Goal: Information Seeking & Learning: Learn about a topic

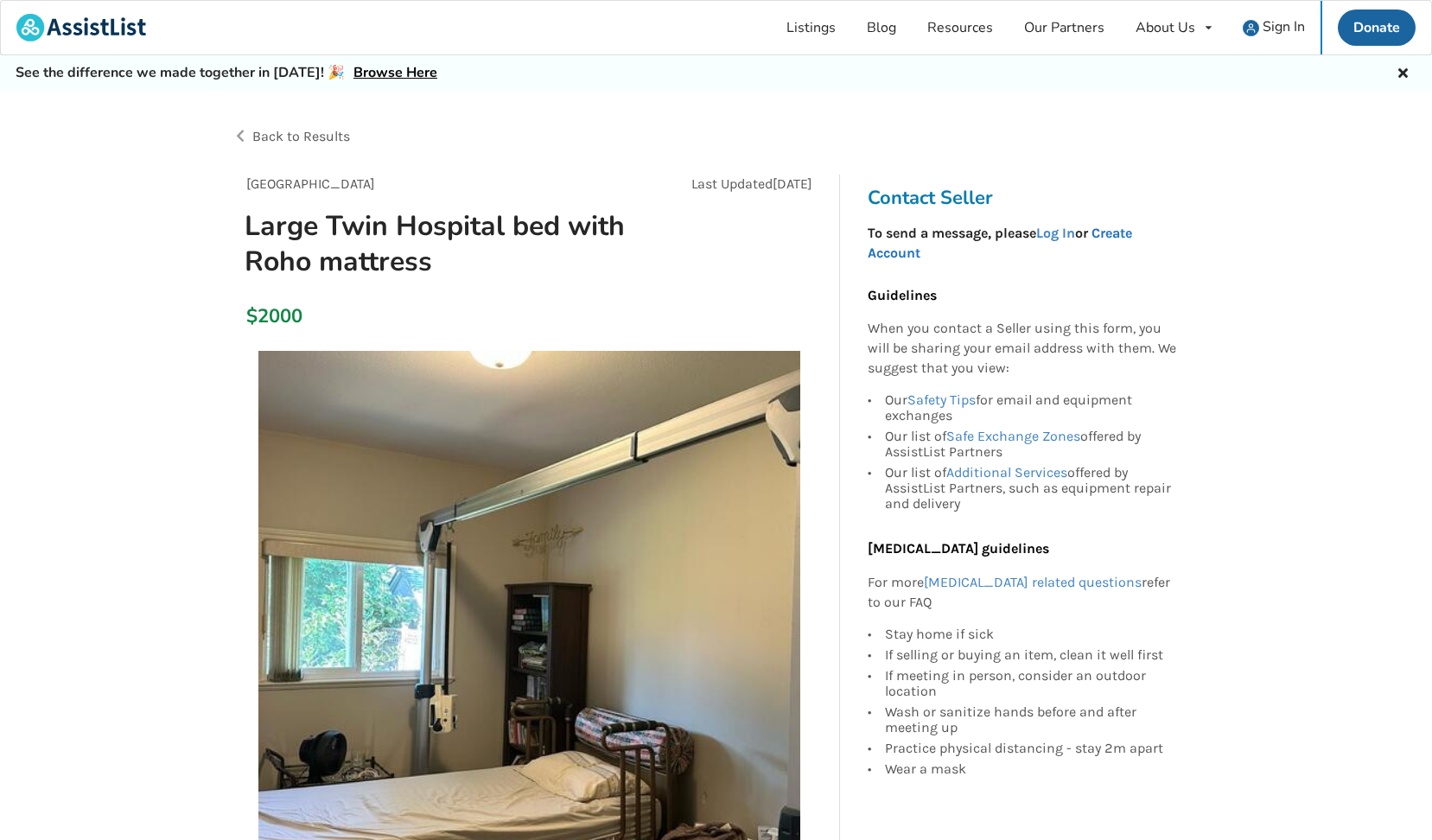
click at [1129, 229] on link "Create Account" at bounding box center [1000, 242] width 264 height 36
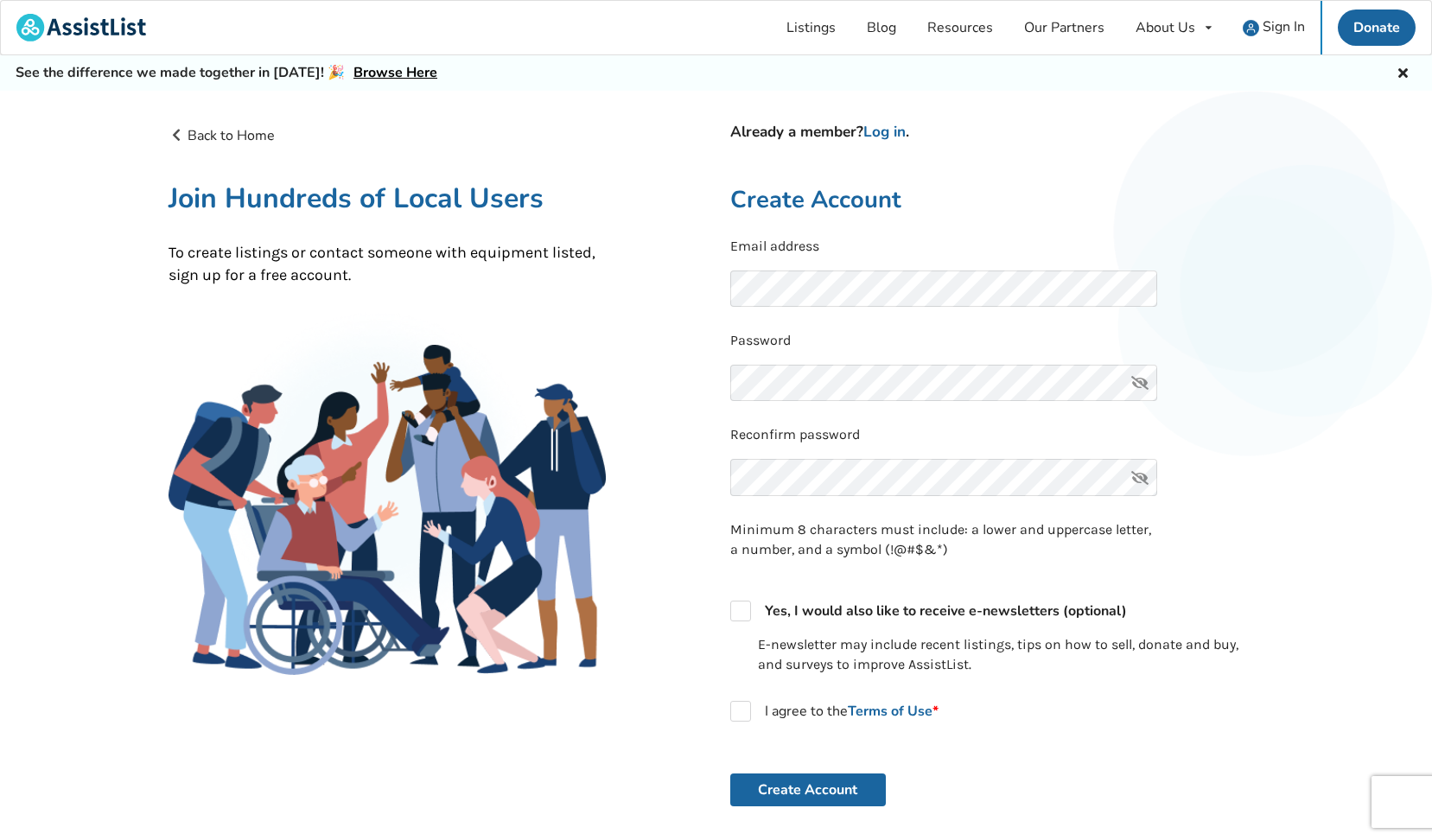
click at [1139, 388] on icon at bounding box center [1140, 383] width 34 height 37
click at [748, 616] on label "Yes, I would also like to receive e-newsletters (optional)" at bounding box center [928, 611] width 397 height 21
checkbox input "true"
click at [748, 710] on label "I agree to the Terms of Use *" at bounding box center [834, 711] width 208 height 21
checkbox input "true"
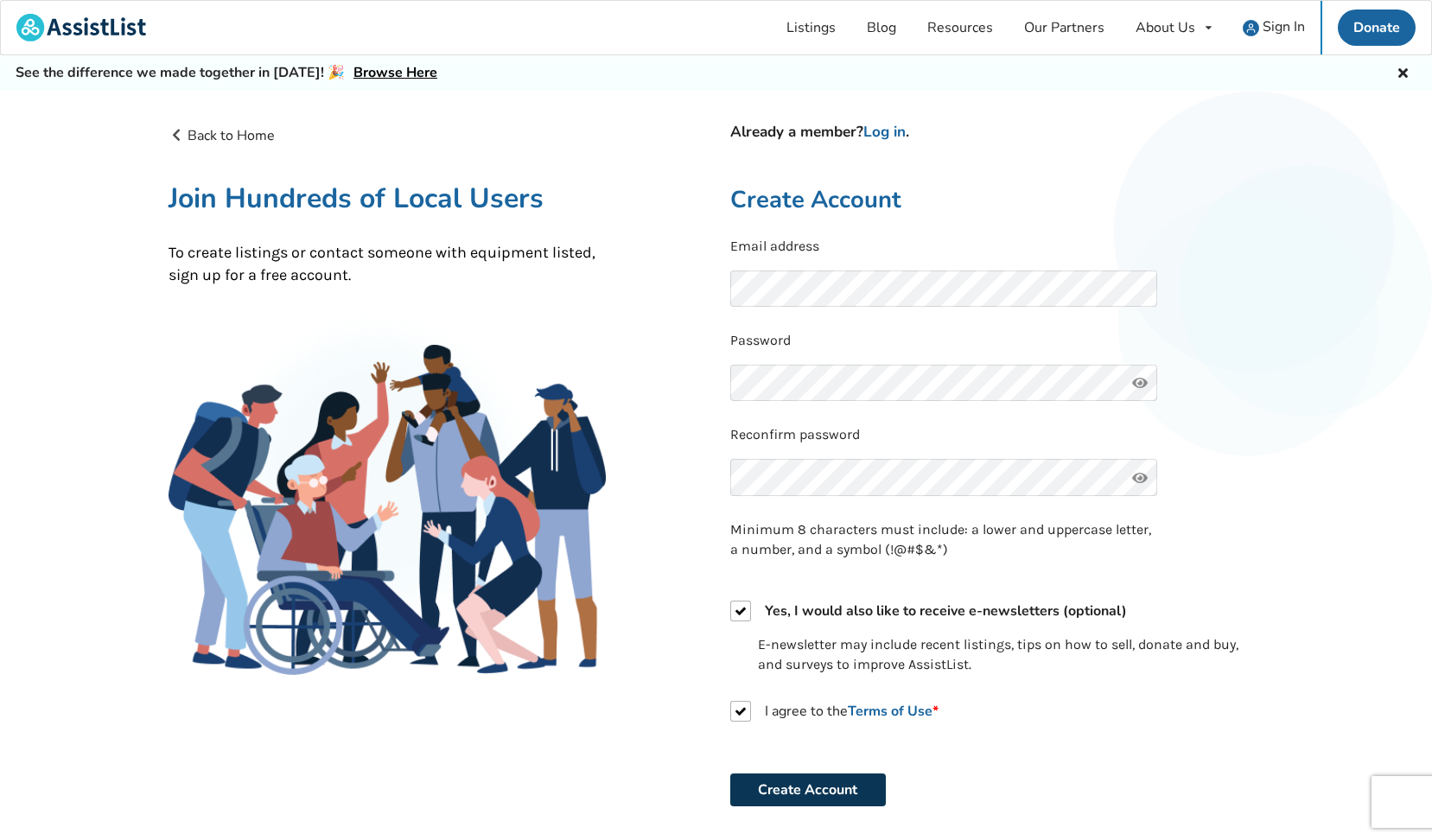
click at [795, 782] on button "Create Account" at bounding box center [808, 790] width 156 height 33
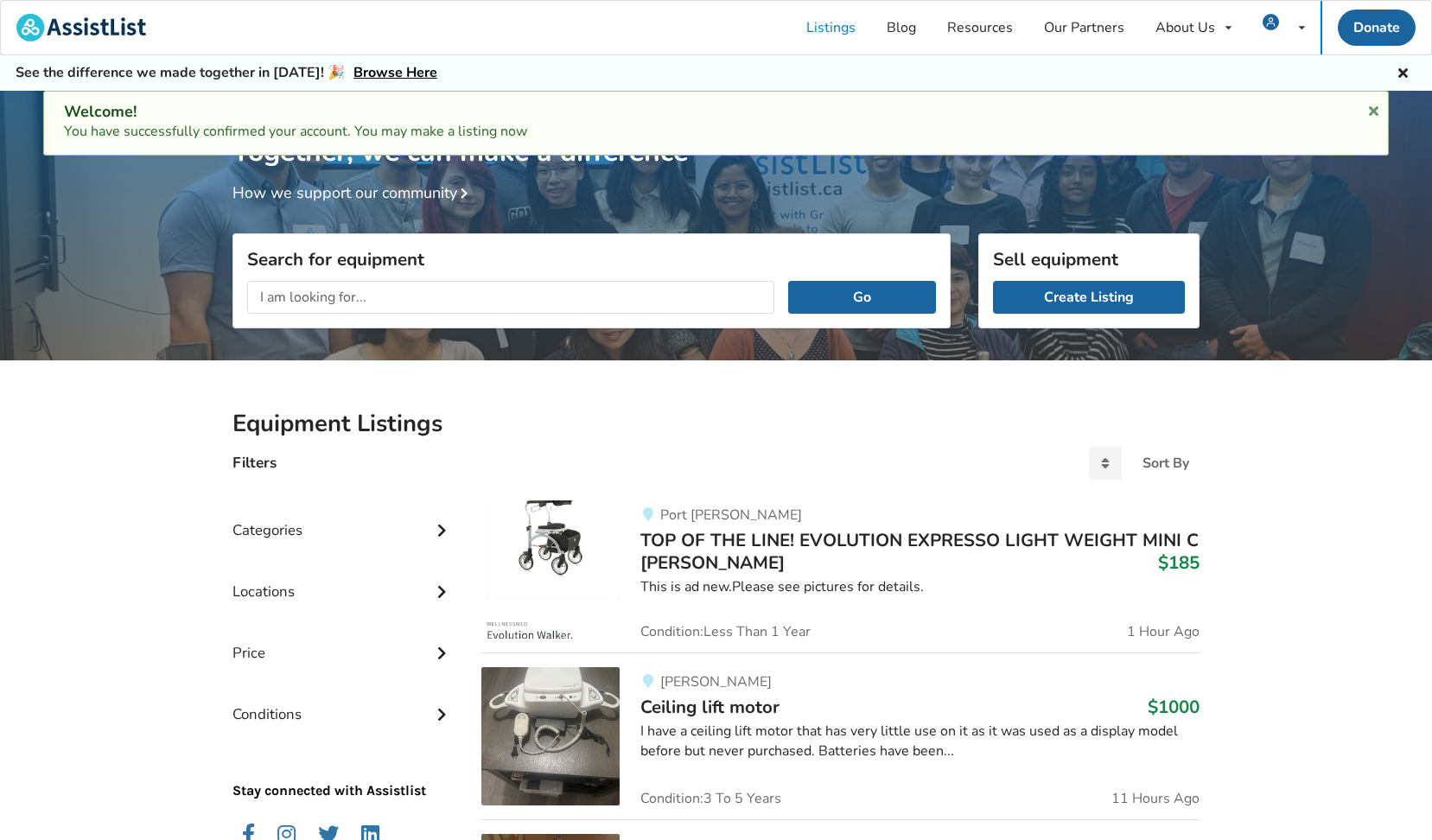
click at [311, 299] on input "text" at bounding box center [510, 298] width 527 height 33
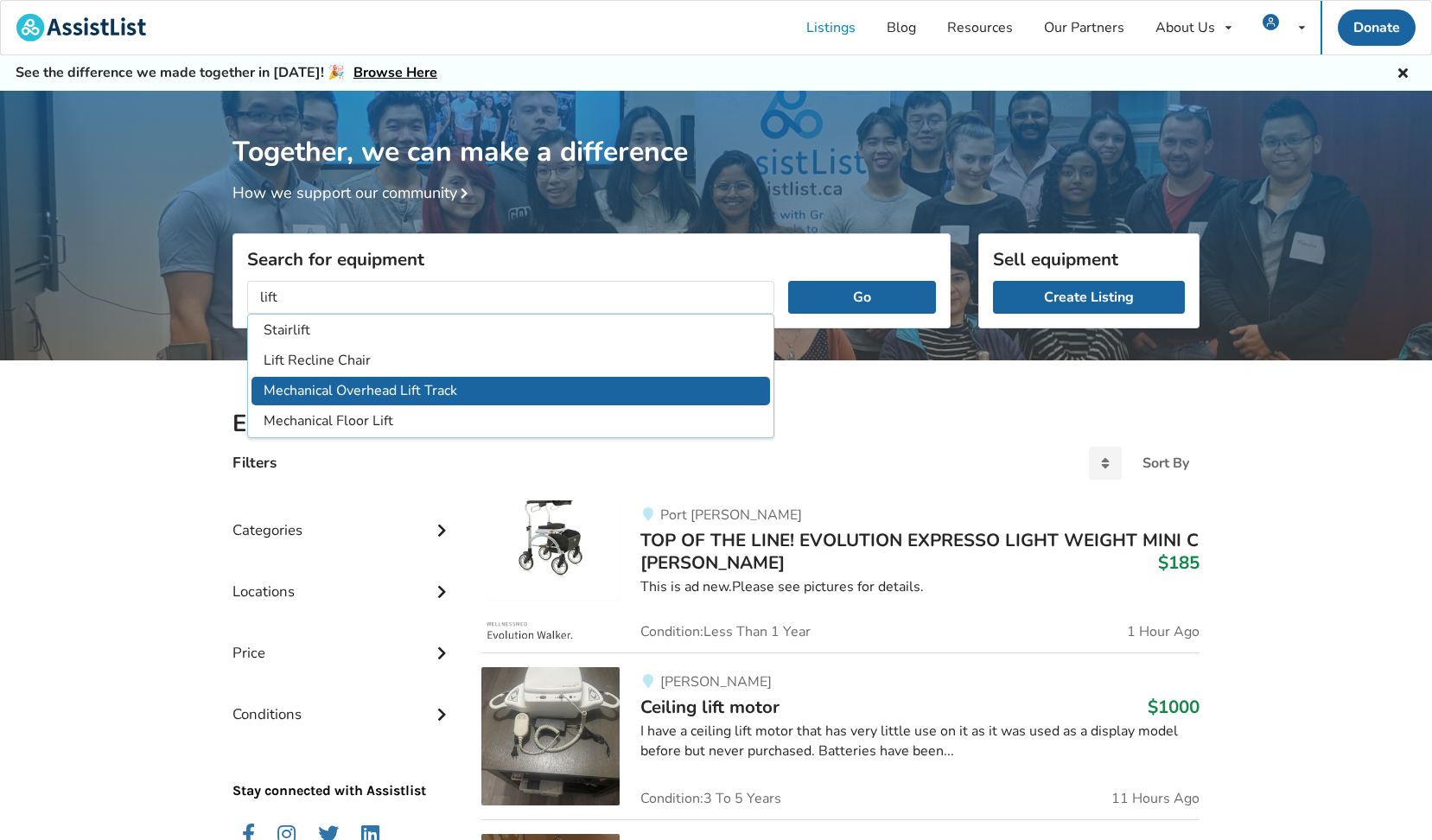
click at [421, 396] on li "Mechanical Overhead Lift Track" at bounding box center [510, 391] width 518 height 29
type input "Mechanical Overhead Lift Track"
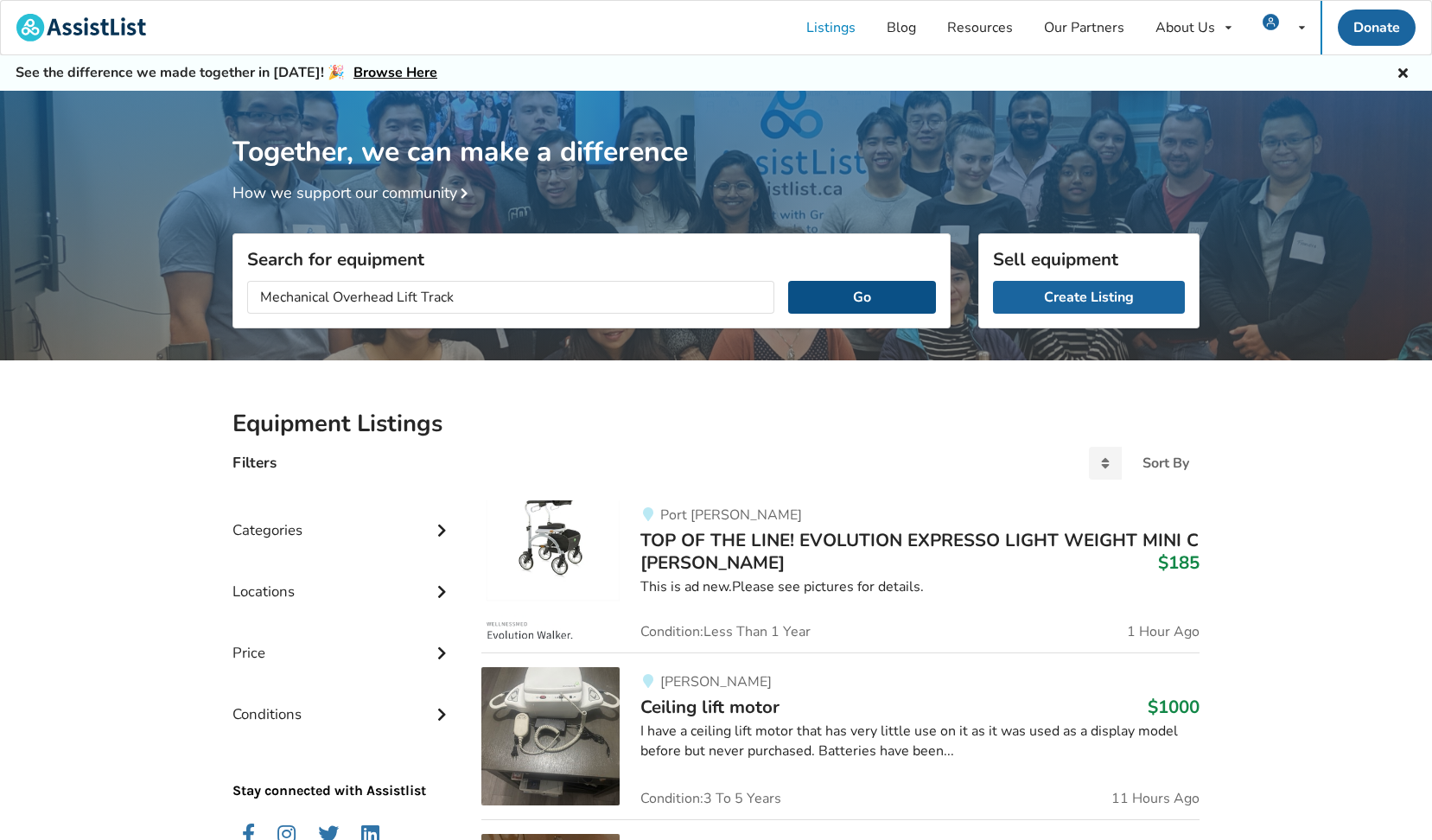
click at [927, 305] on button "Go" at bounding box center [862, 298] width 148 height 33
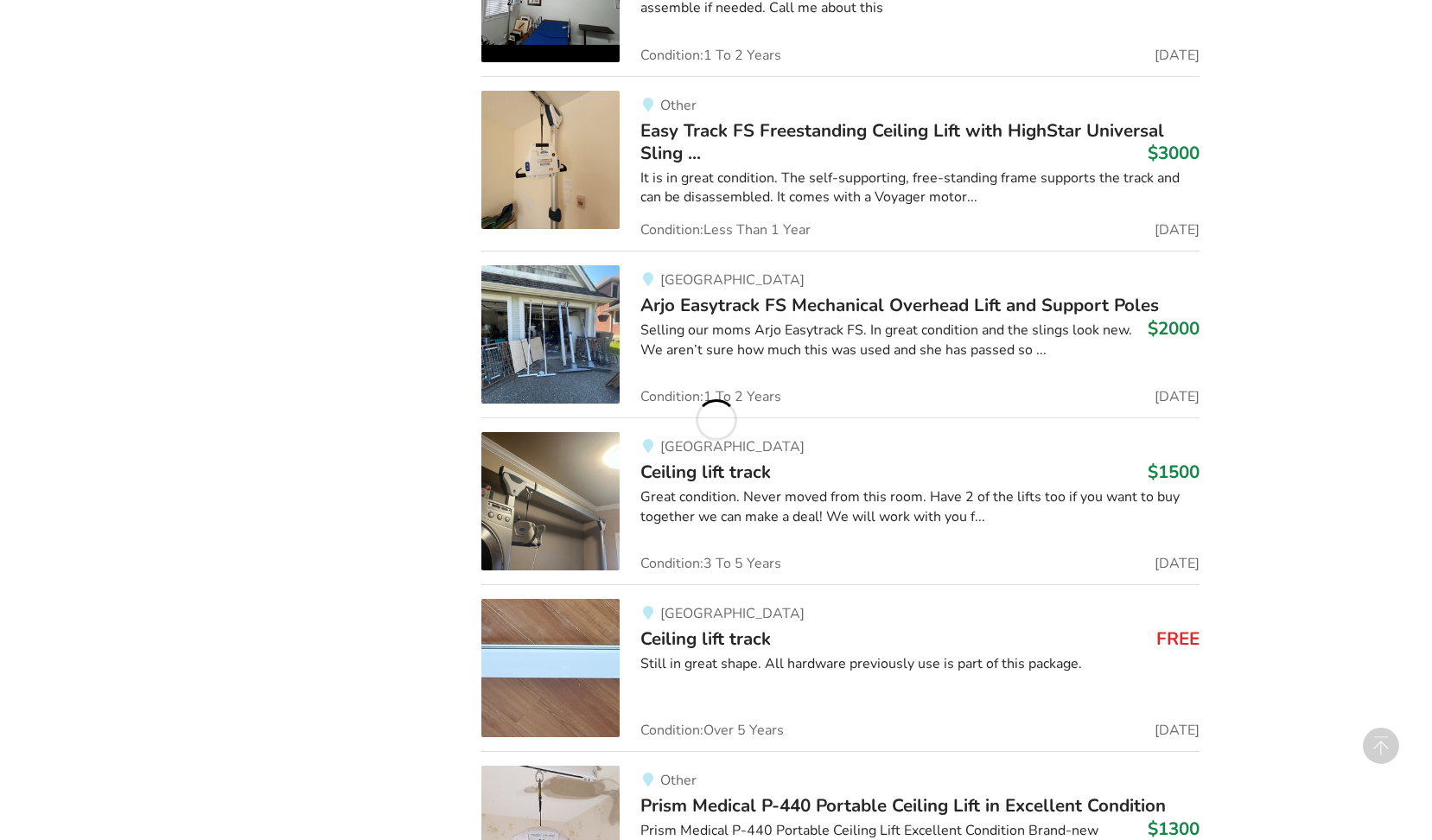
scroll to position [1493, 0]
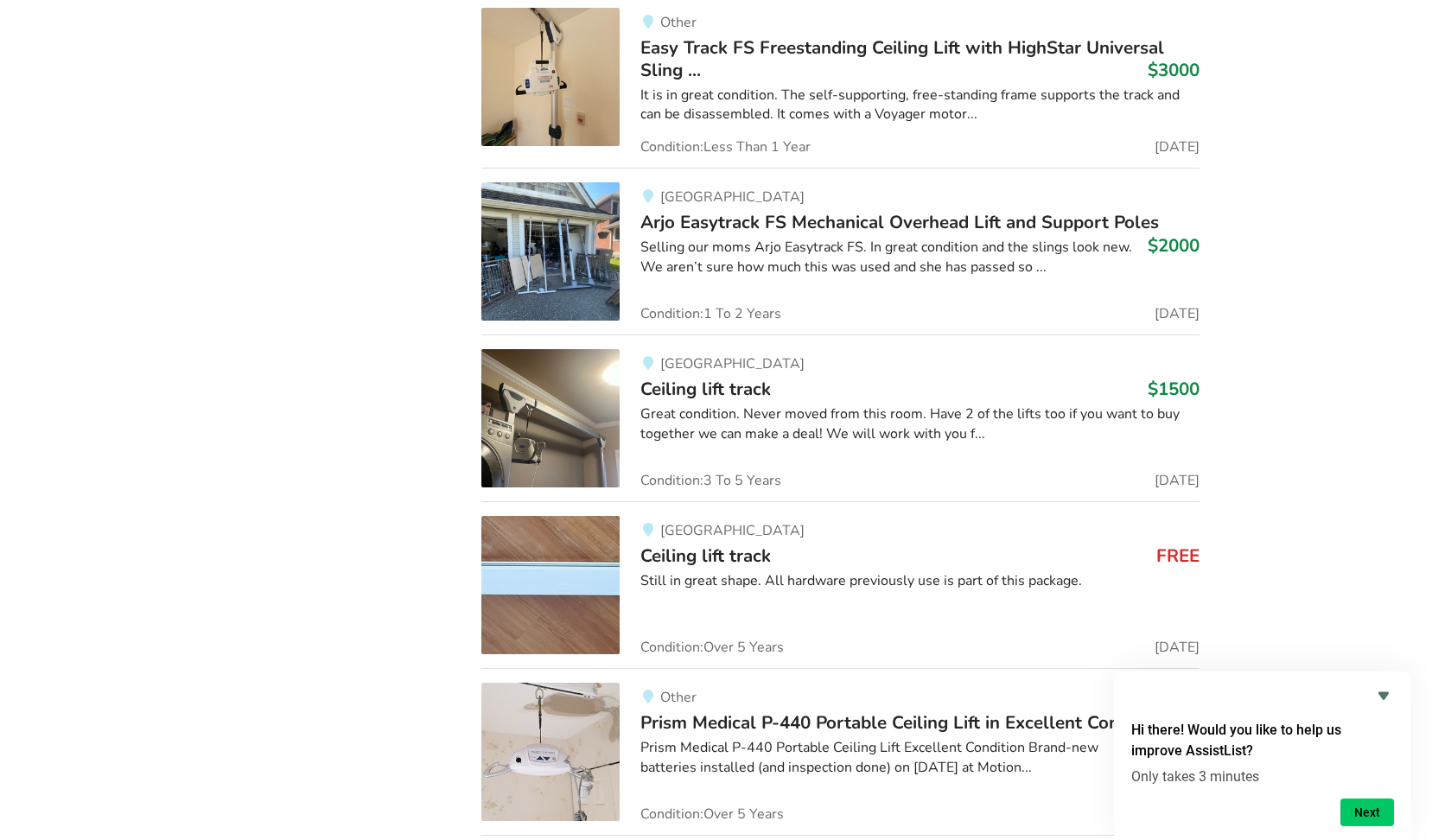
click at [700, 390] on span "Ceiling lift track" at bounding box center [705, 389] width 130 height 24
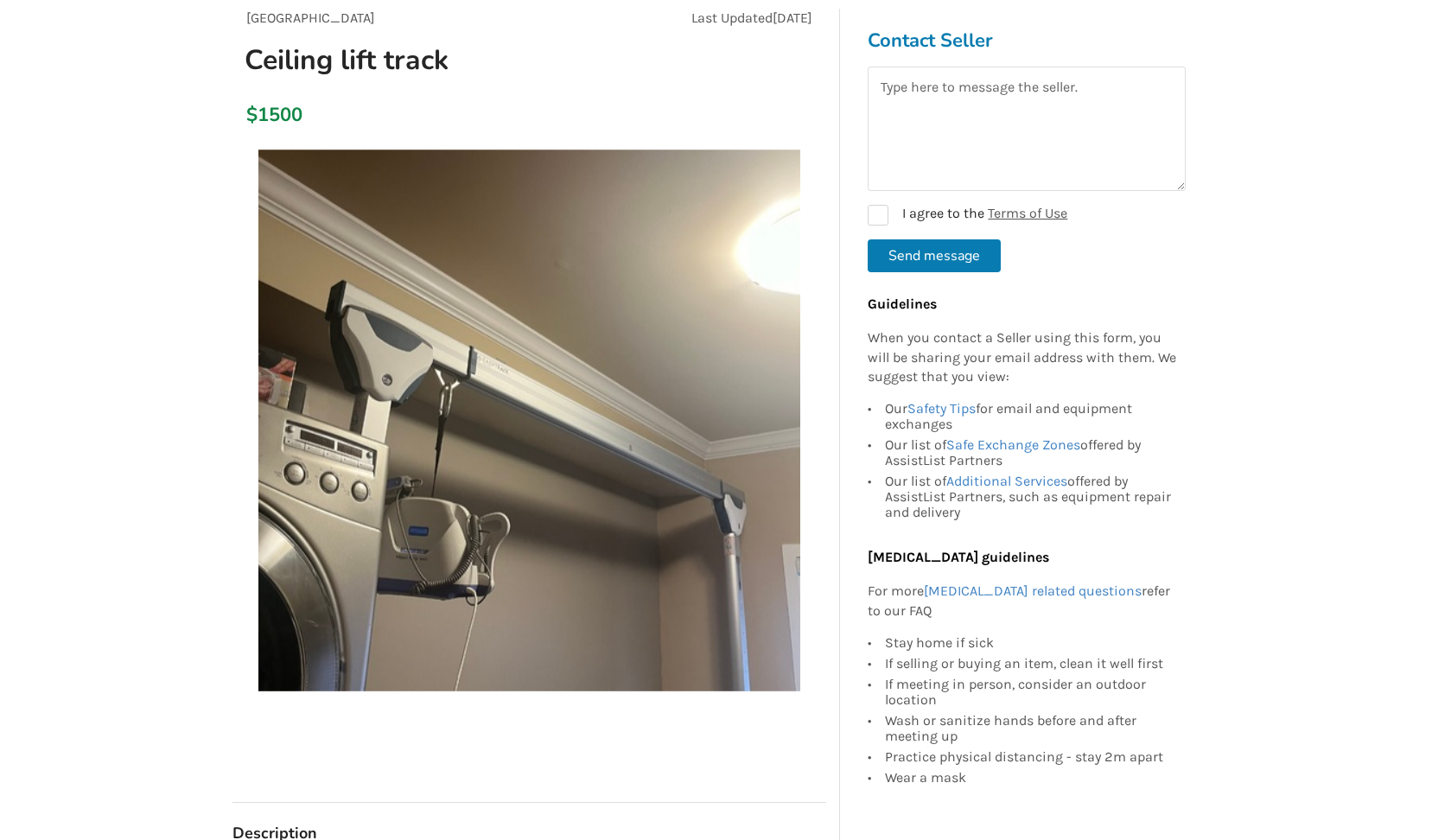
scroll to position [83, 0]
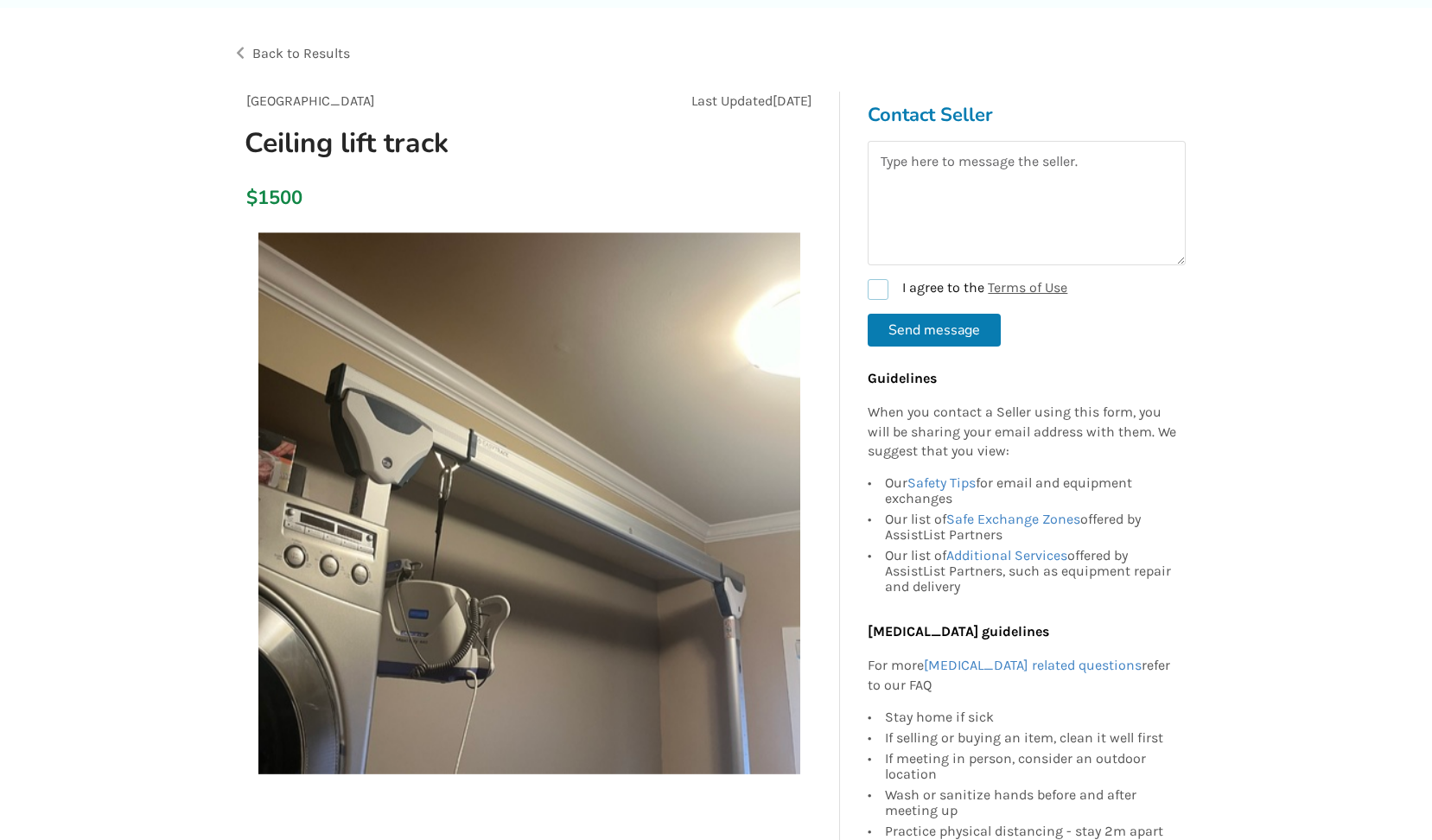
click at [880, 292] on label "I agree to the Terms of Use" at bounding box center [967, 290] width 200 height 21
checkbox input "true"
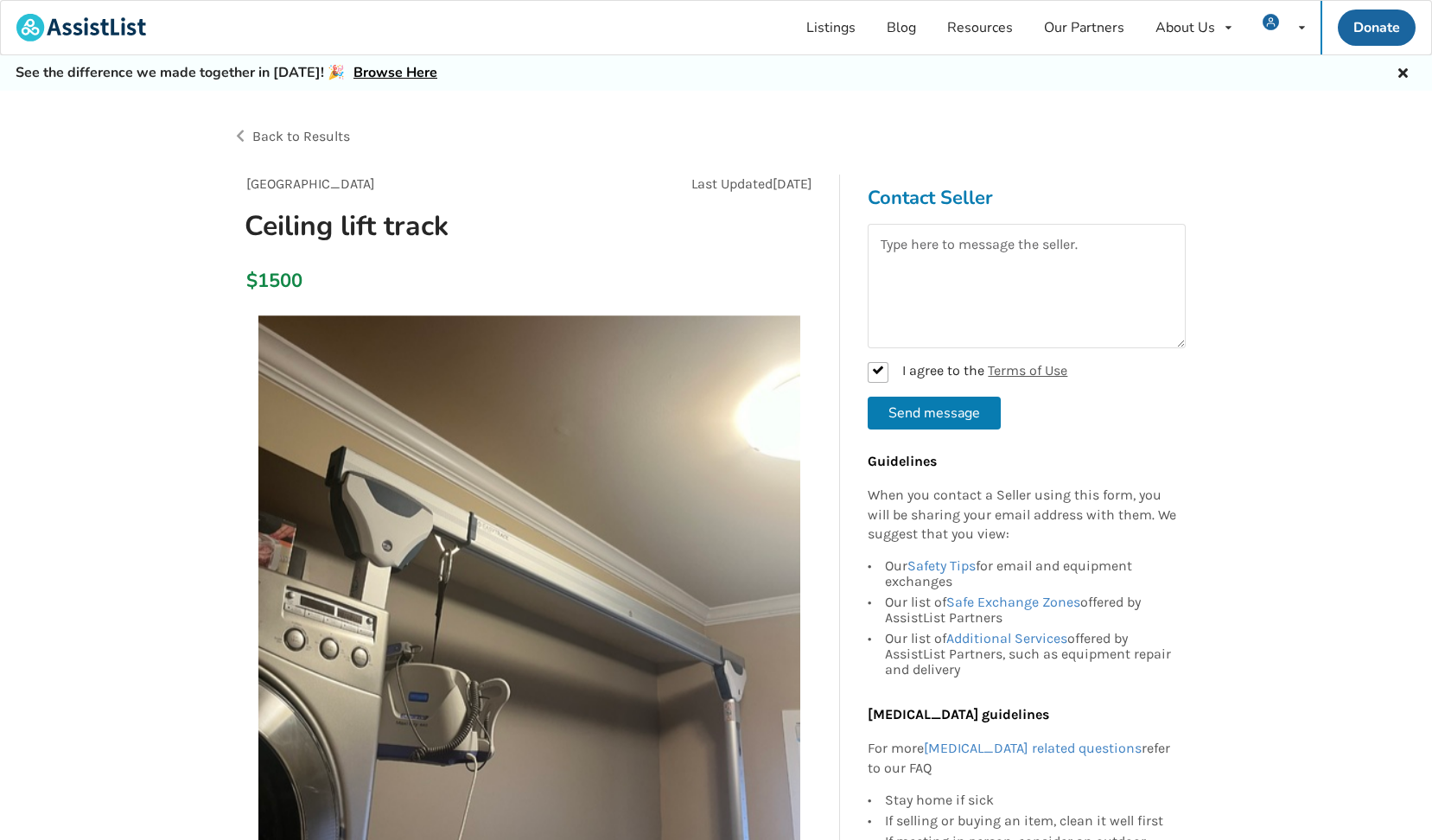
click at [317, 137] on span "Back to Results" at bounding box center [301, 136] width 98 height 17
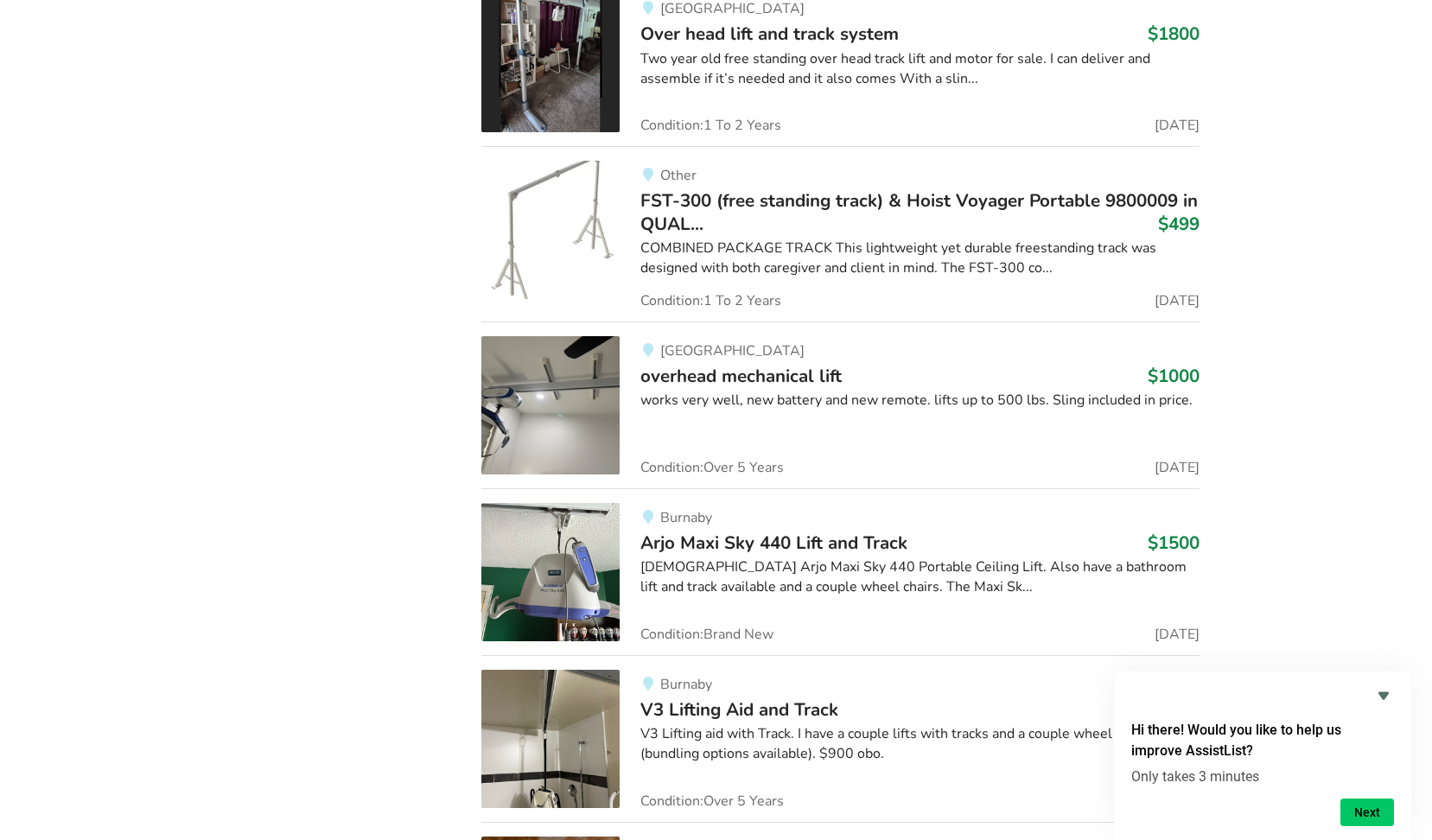
scroll to position [2432, 0]
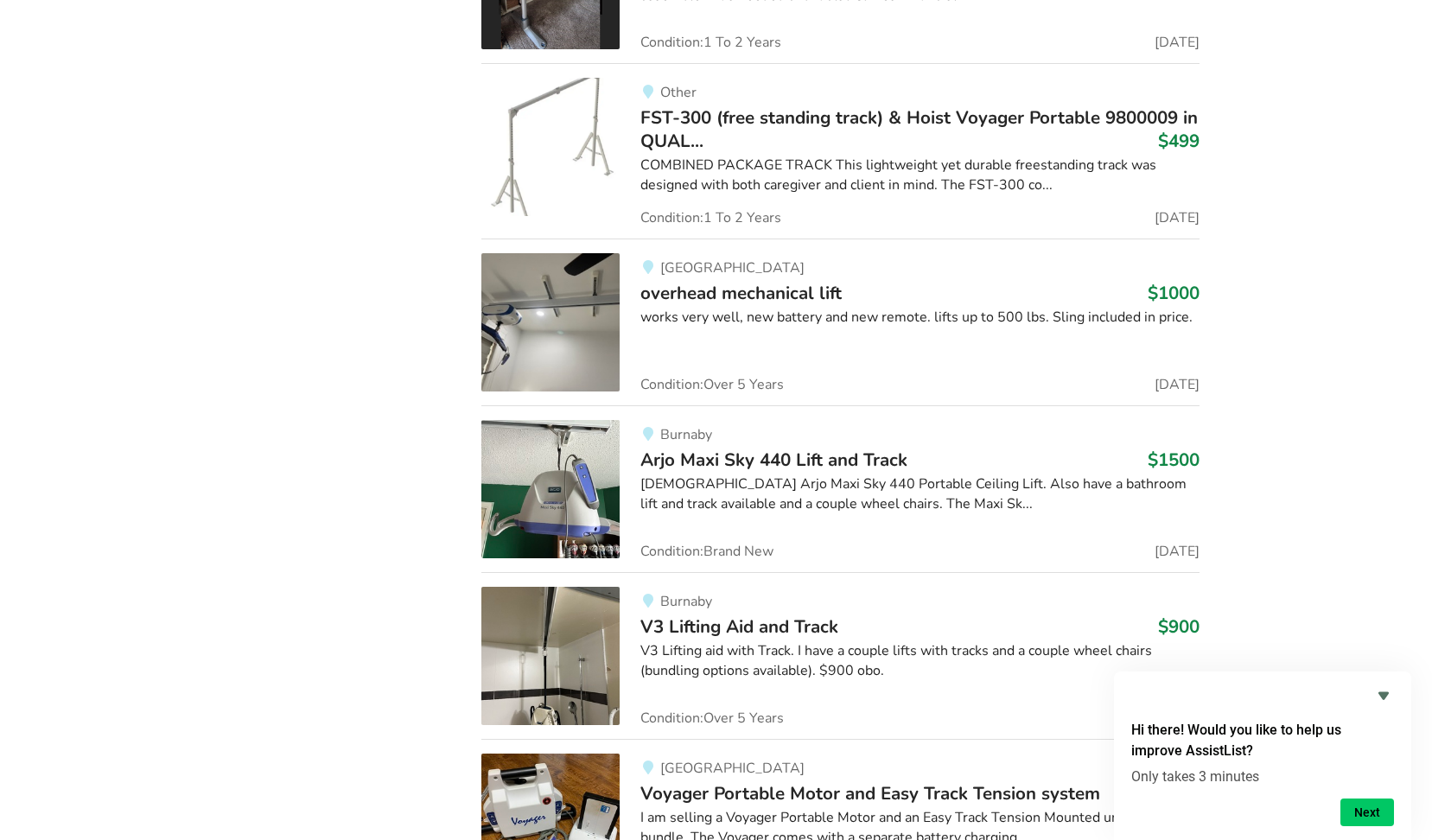
click at [815, 452] on span "Arjo Maxi Sky 440 Lift and Track" at bounding box center [774, 459] width 267 height 24
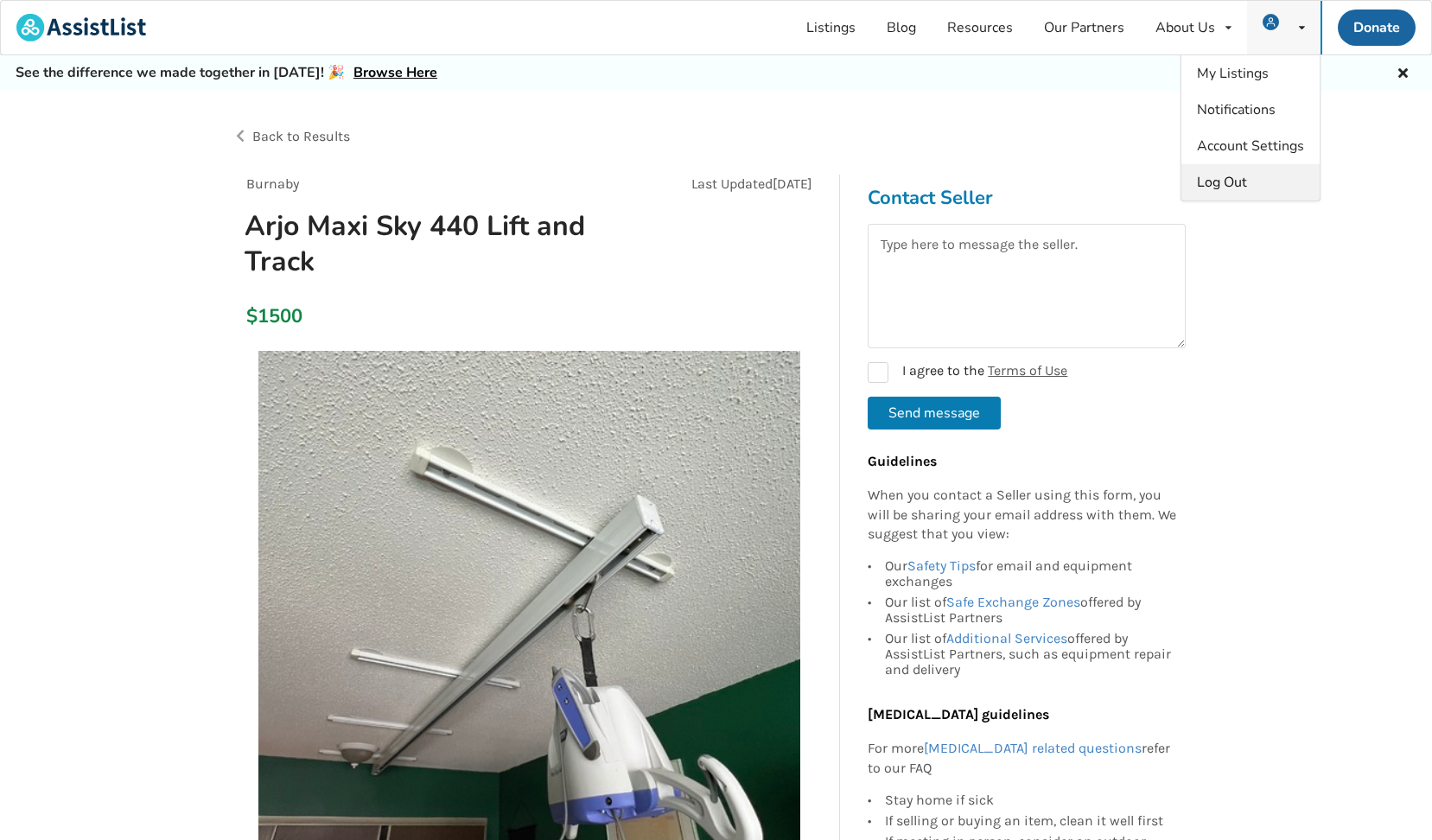
click at [1227, 178] on span "Log Out" at bounding box center [1222, 182] width 50 height 19
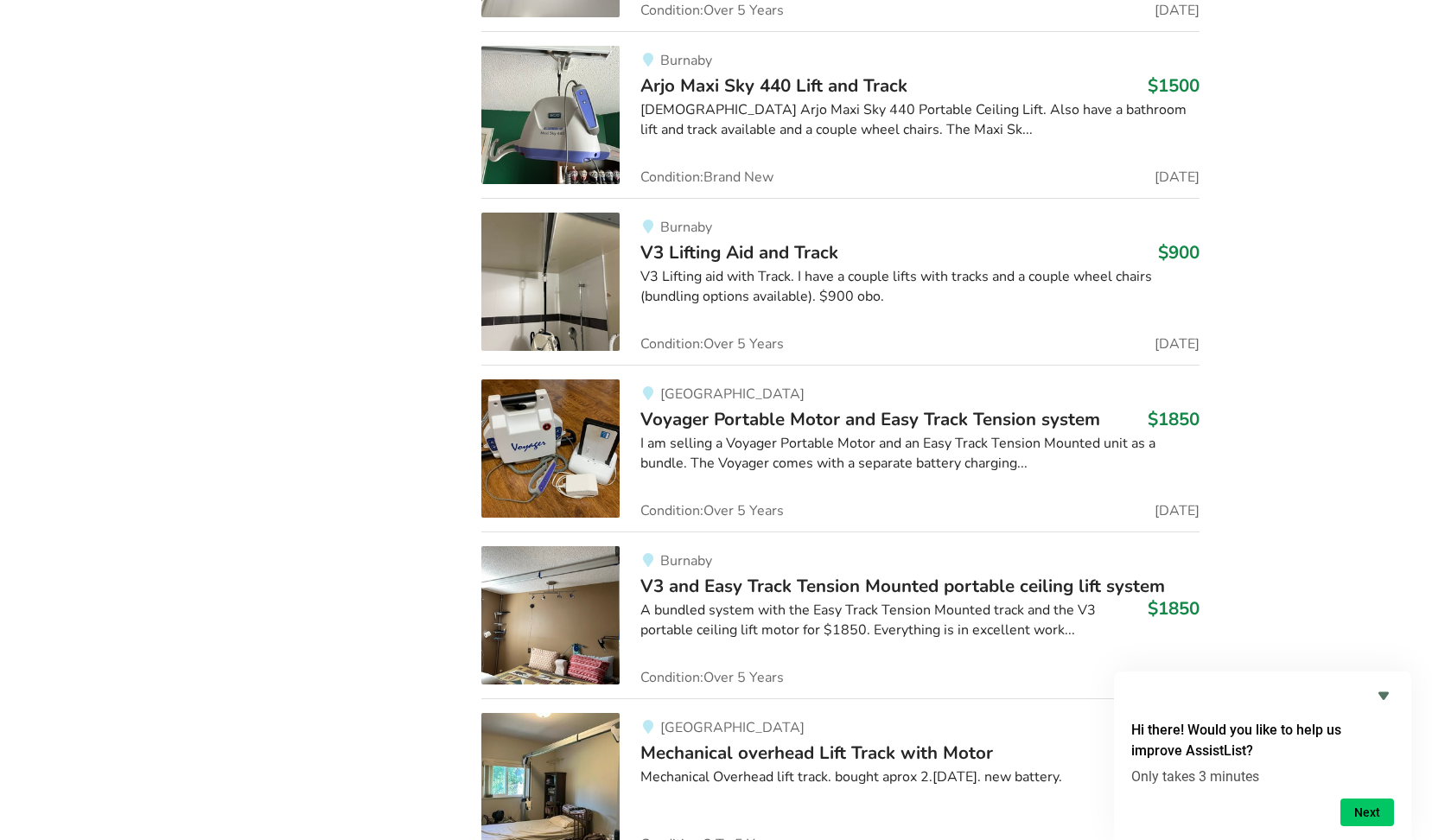
scroll to position [2903, 0]
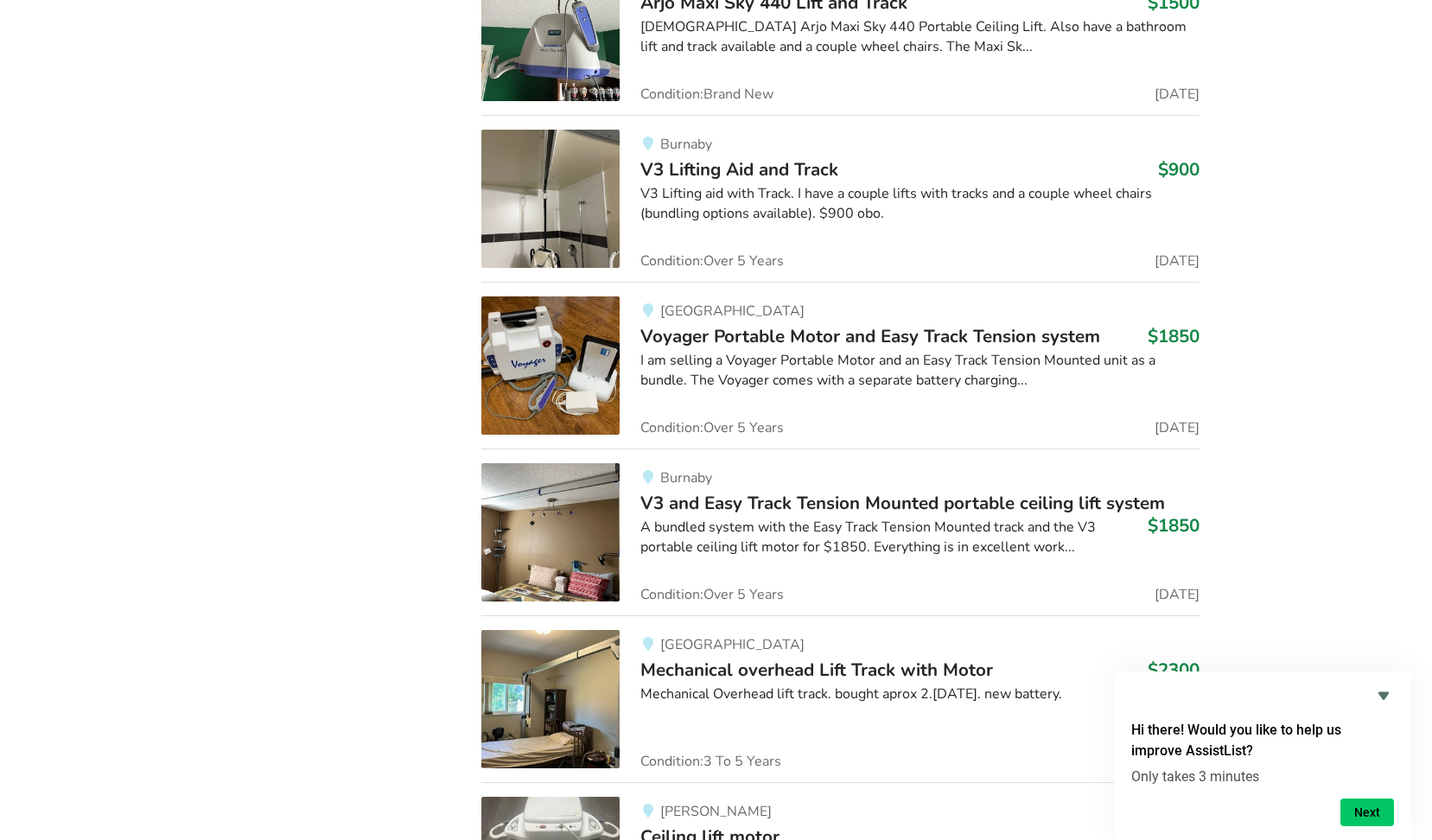
click at [727, 666] on span "Mechanical overhead Lift Track with Motor" at bounding box center [817, 669] width 353 height 24
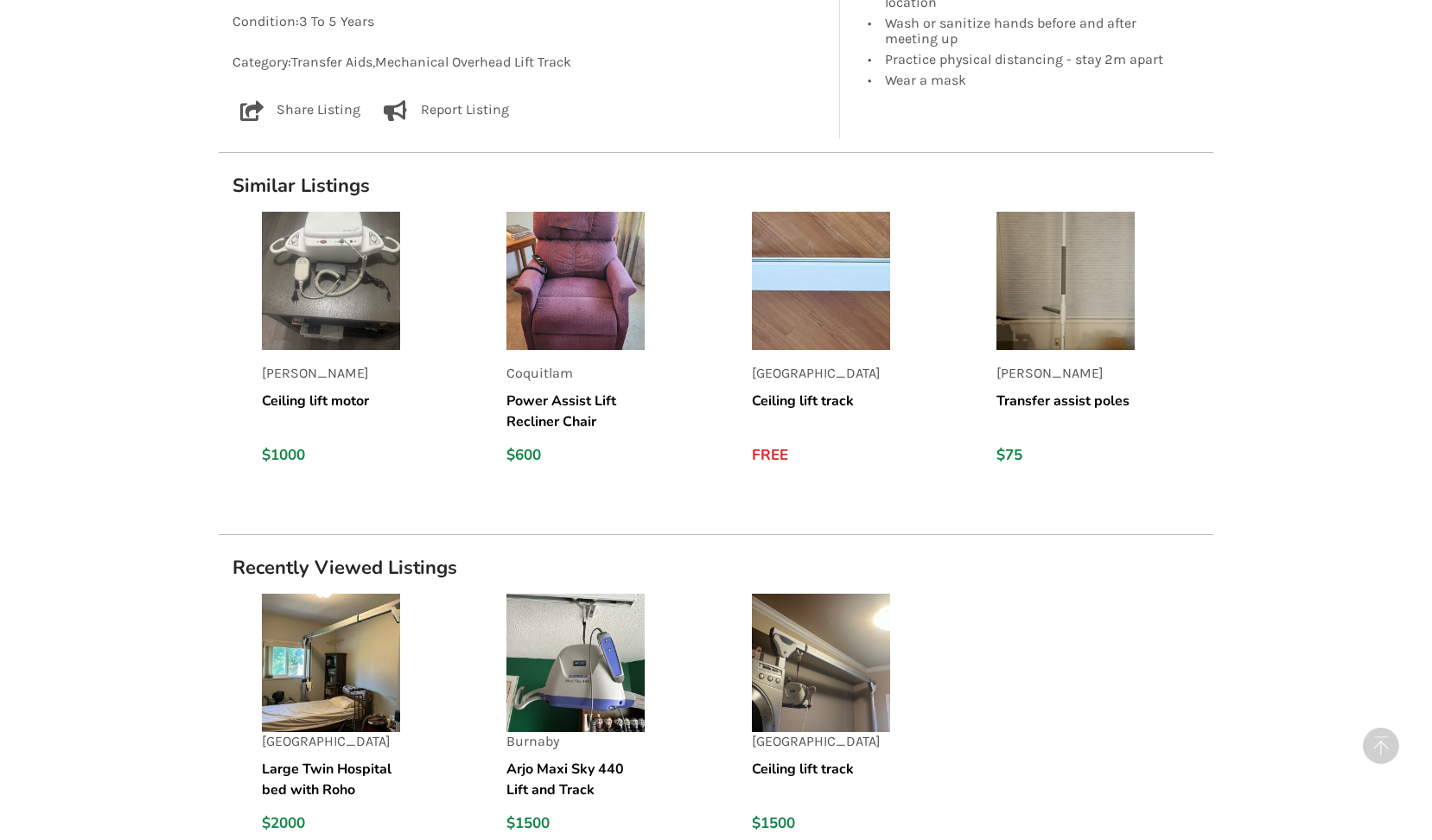
scroll to position [1244, 0]
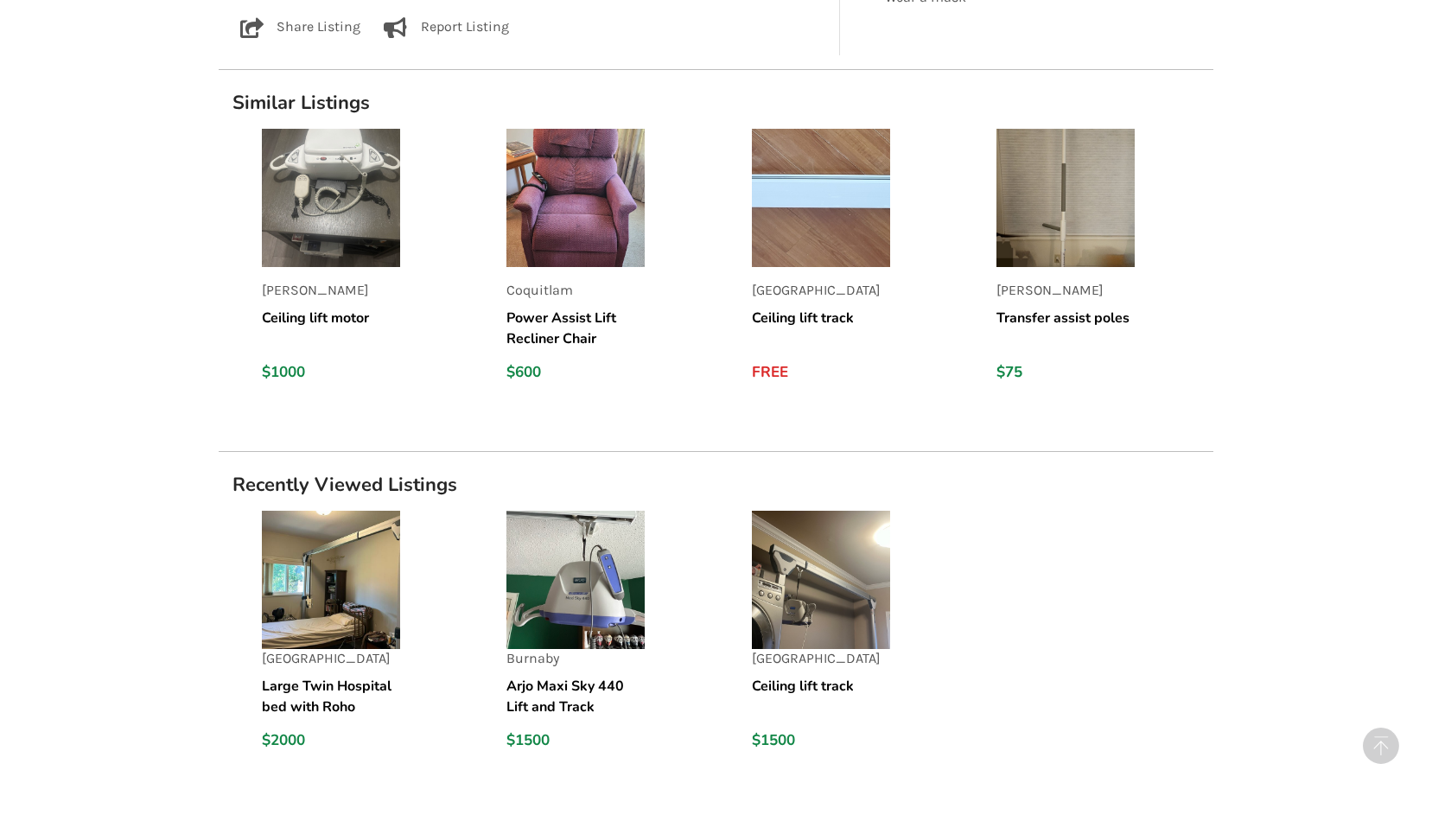
click at [319, 691] on h5 "Large Twin Hospital bed with Roho mattress" at bounding box center [331, 696] width 138 height 41
